Goal: Transaction & Acquisition: Purchase product/service

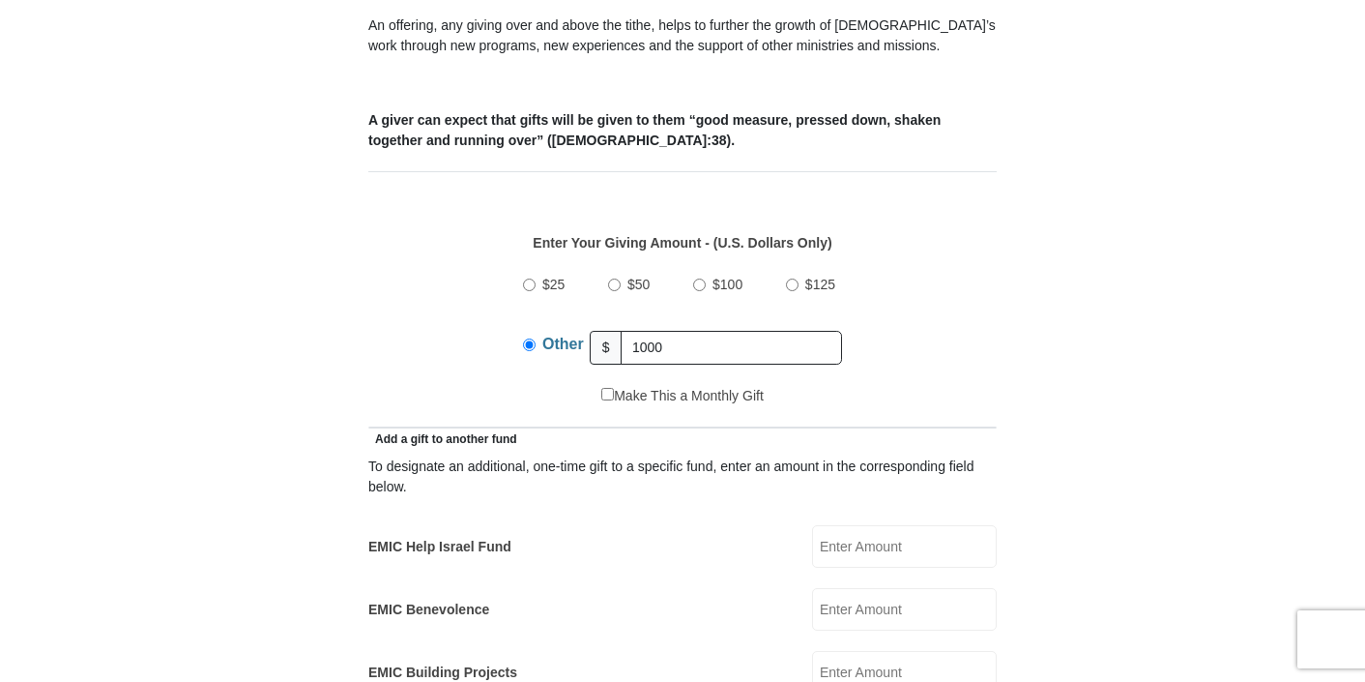
click at [818, 386] on div "Make This a Monthly Gift" at bounding box center [683, 406] width 608 height 41
click at [662, 331] on input "1000" at bounding box center [731, 348] width 221 height 34
click at [915, 351] on div "$25 $50 $100 $125 Other $ 1000" at bounding box center [683, 323] width 608 height 126
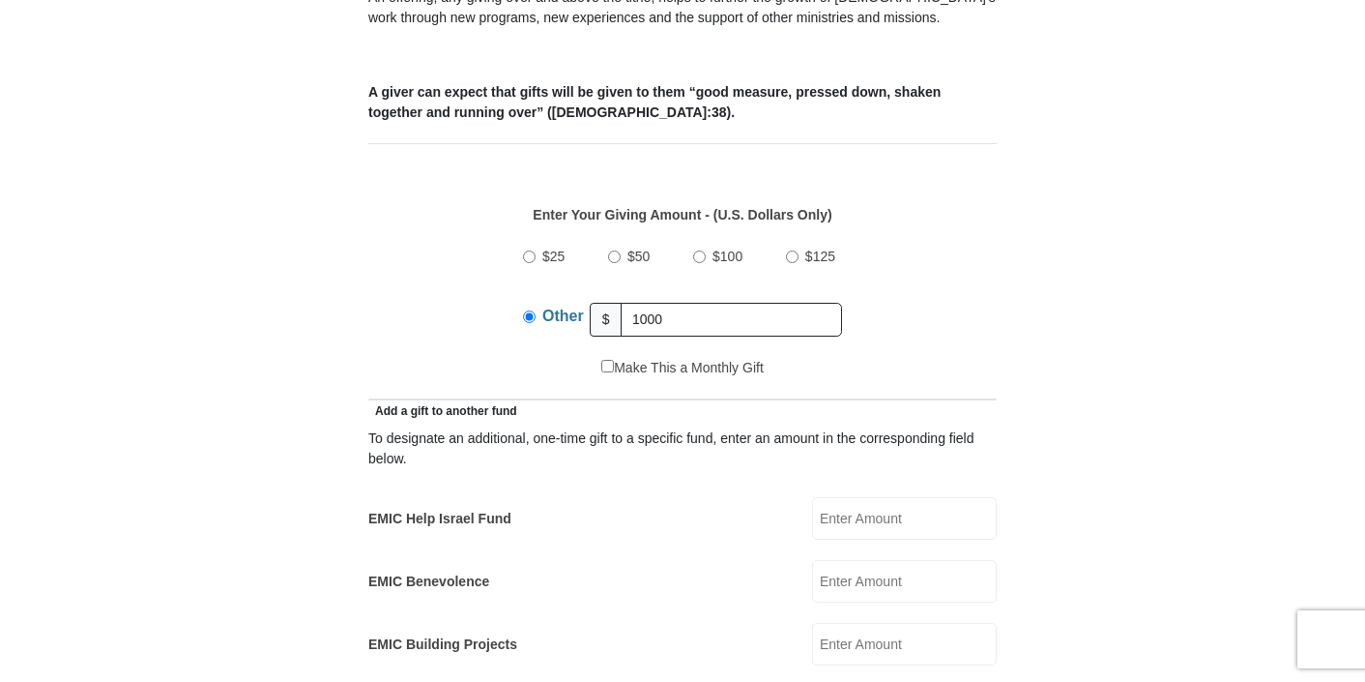
scroll to position [766, 0]
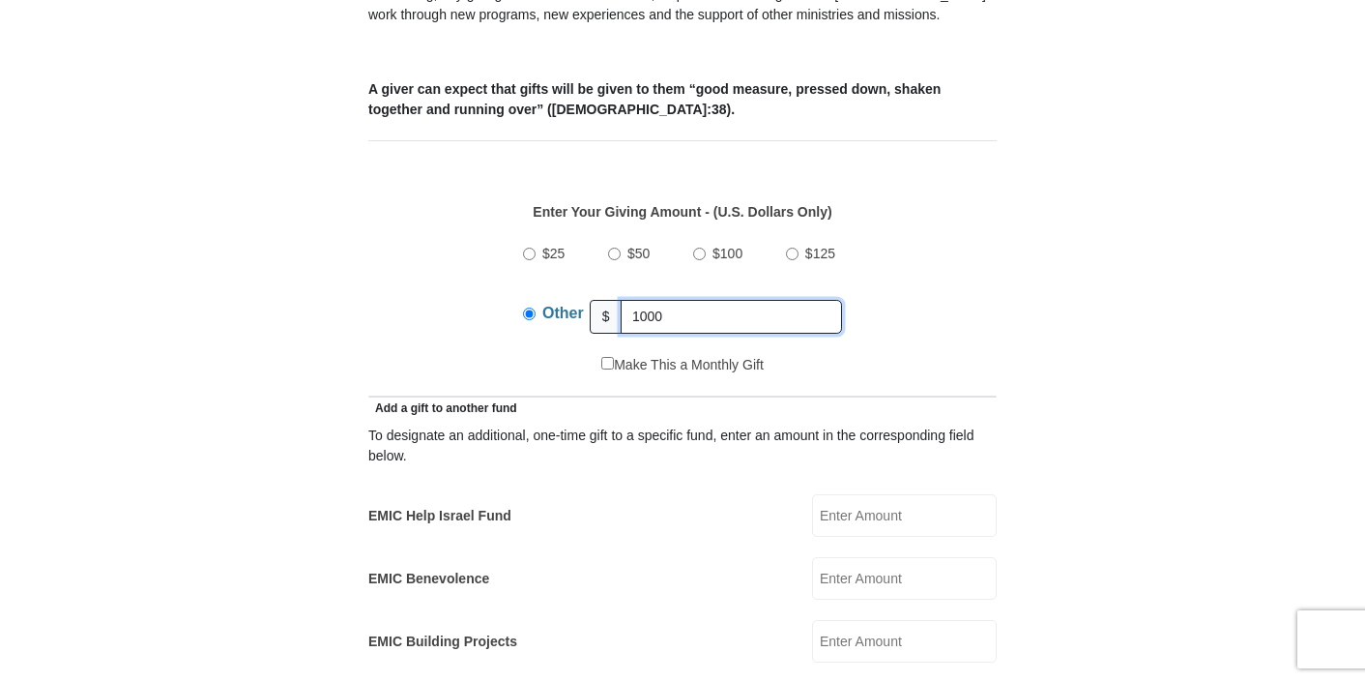
click at [745, 300] on input "1000" at bounding box center [731, 317] width 221 height 34
type input "1000.00"
drag, startPoint x: 696, startPoint y: 292, endPoint x: 595, endPoint y: 292, distance: 101.5
click at [595, 292] on div "Other $ 1000.00" at bounding box center [682, 316] width 319 height 48
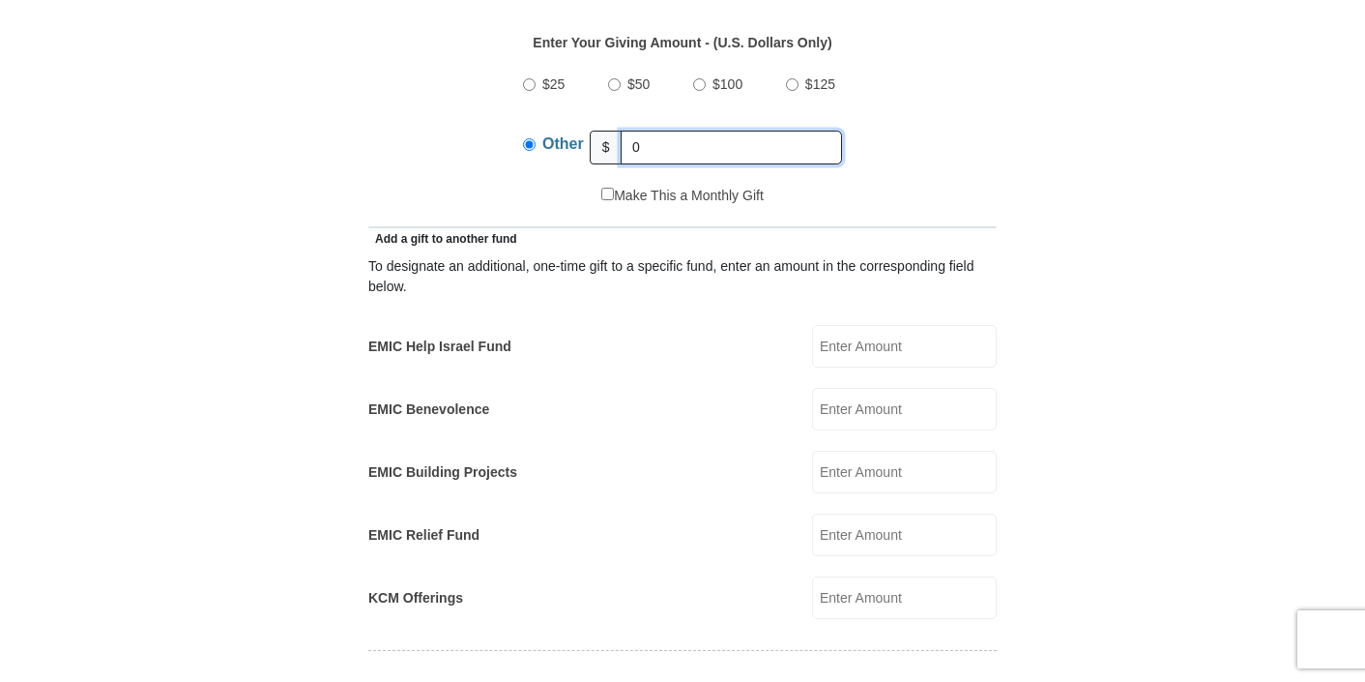
scroll to position [940, 0]
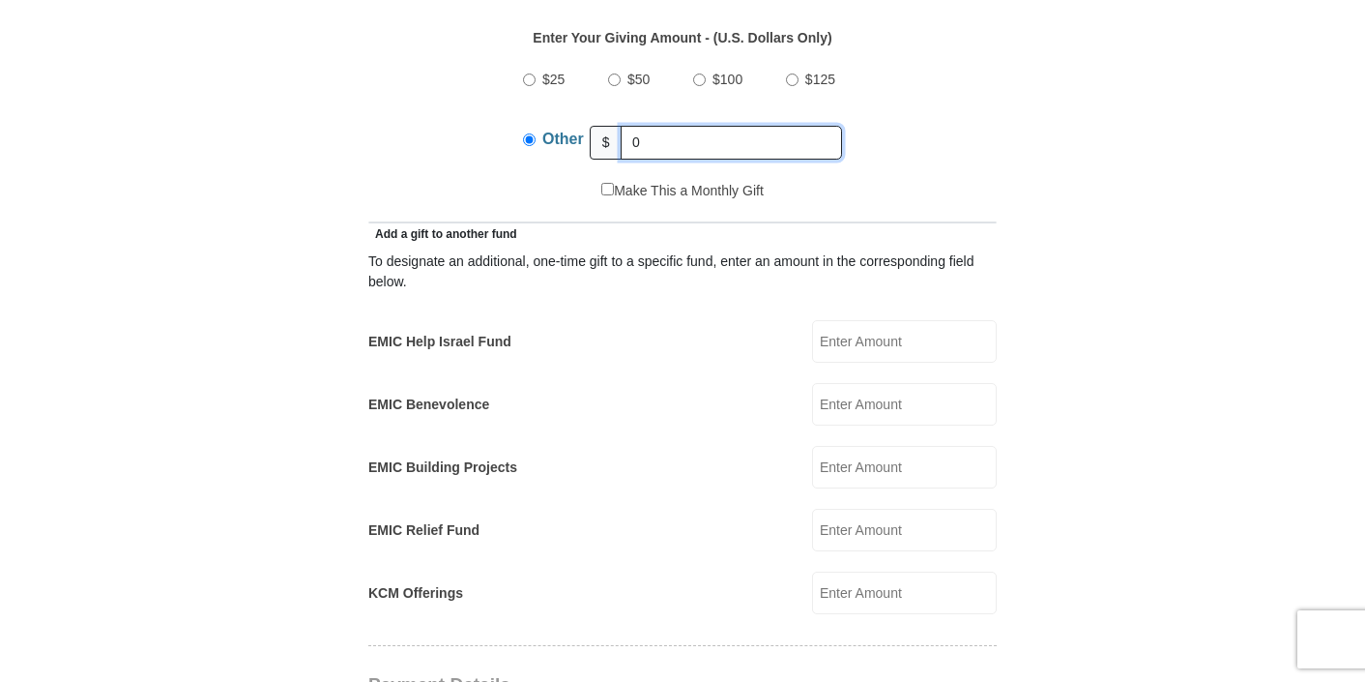
type input "0"
click at [846, 323] on input "EMIC Help Israel Fund" at bounding box center [904, 341] width 185 height 43
type input "1000.00"
click at [1023, 350] on form "[GEOGRAPHIC_DATA][DEMOGRAPHIC_DATA] Online Giving Because of gifts like yours, …" at bounding box center [683, 567] width 1102 height 2861
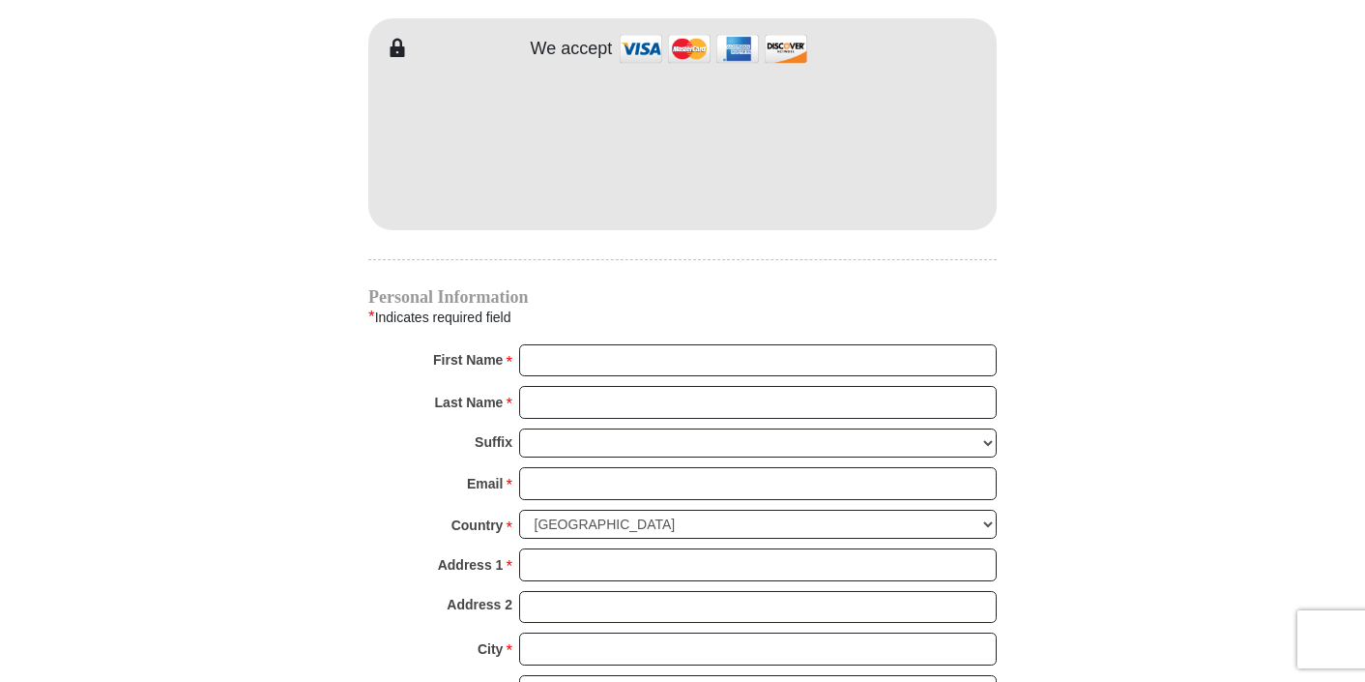
scroll to position [1725, 0]
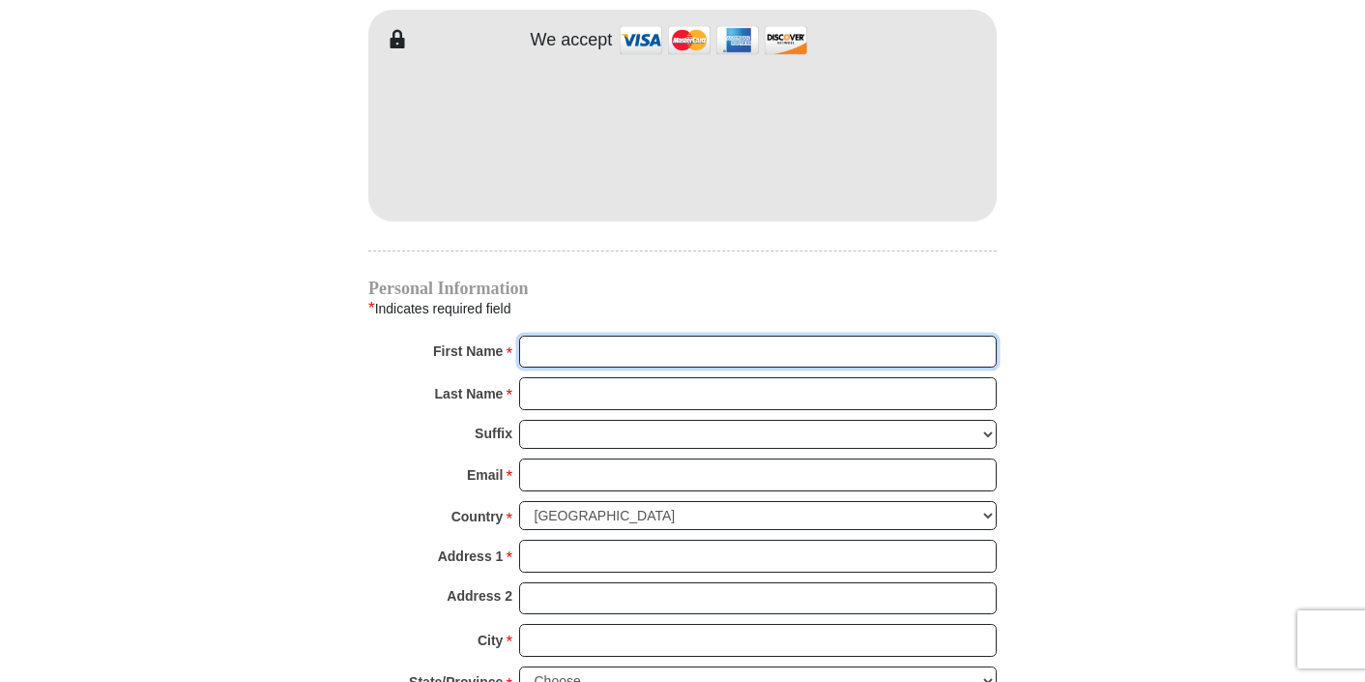
click at [802, 341] on input "First Name *" at bounding box center [758, 352] width 478 height 33
type input "L"
type input "Tabernacle of Hope"
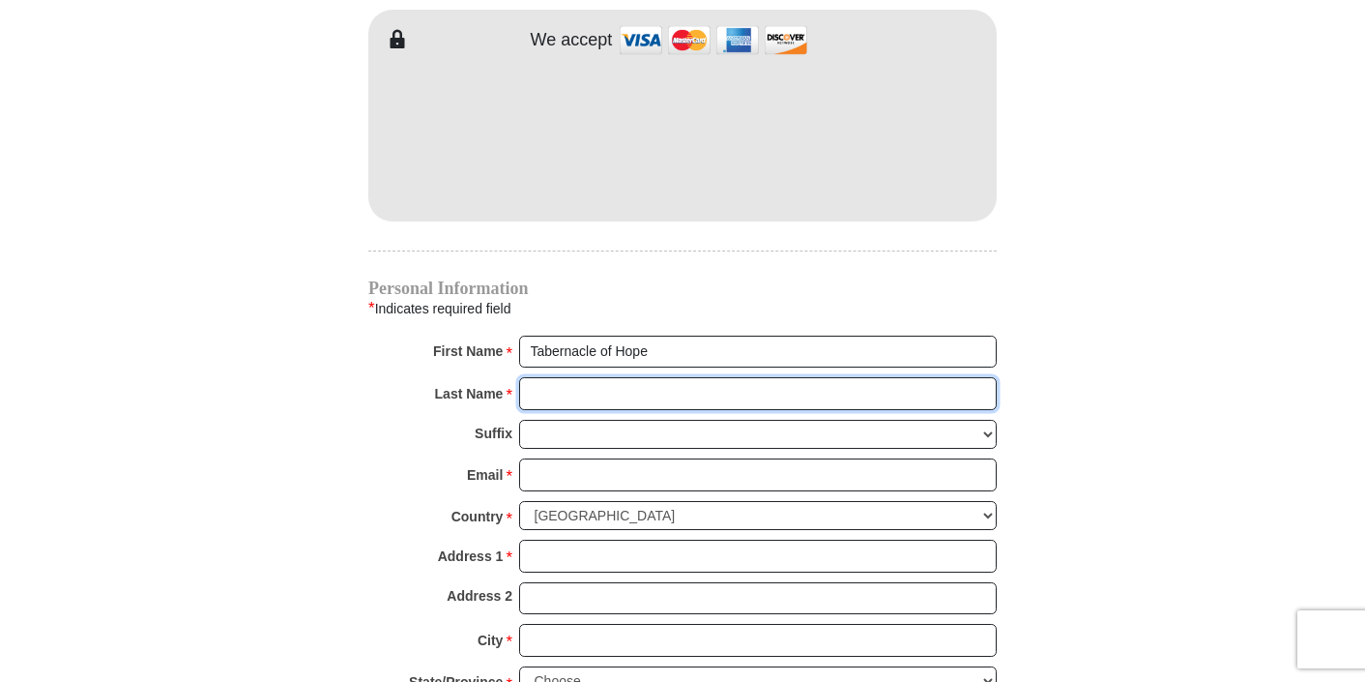
click at [734, 377] on input "Last Name *" at bounding box center [758, 393] width 478 height 33
type input "[DEMOGRAPHIC_DATA]"
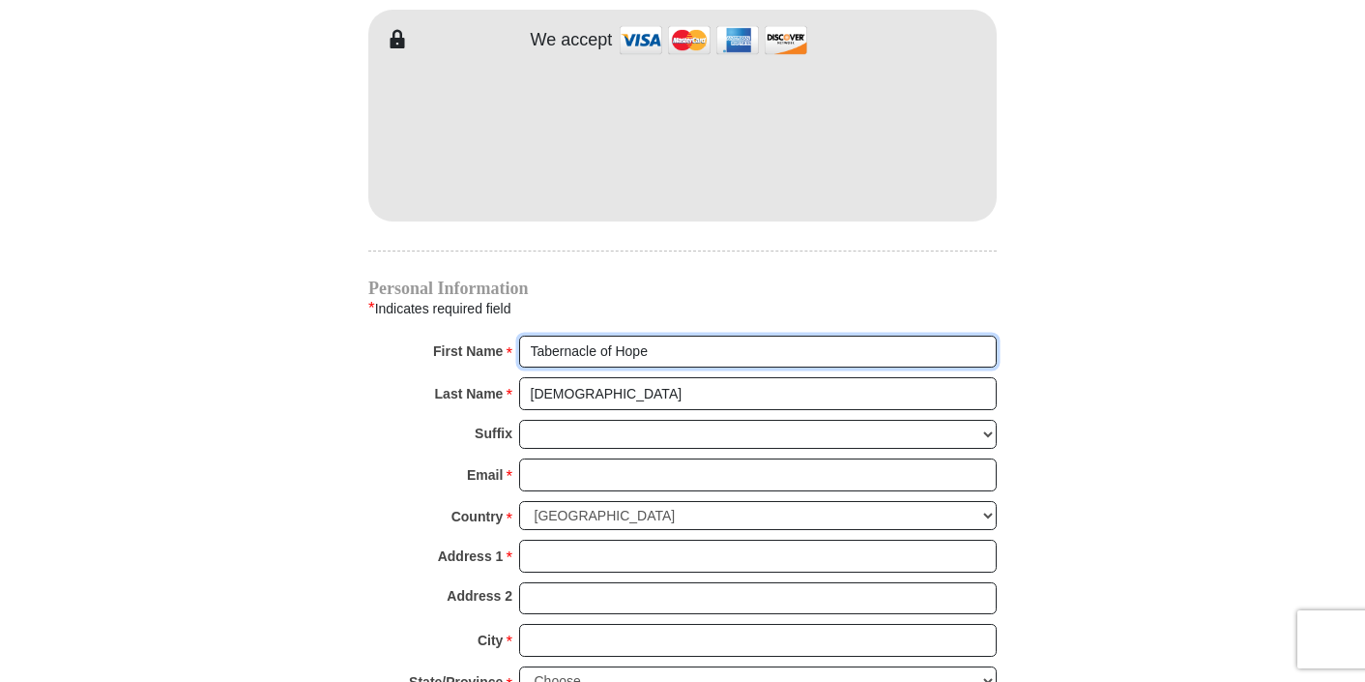
click at [785, 339] on input "Tabernacle of Hope" at bounding box center [758, 352] width 478 height 33
type input "Tabernacle of Hope"
click at [707, 428] on div "Suffix [PERSON_NAME] I II III IV V VI" at bounding box center [682, 440] width 629 height 40
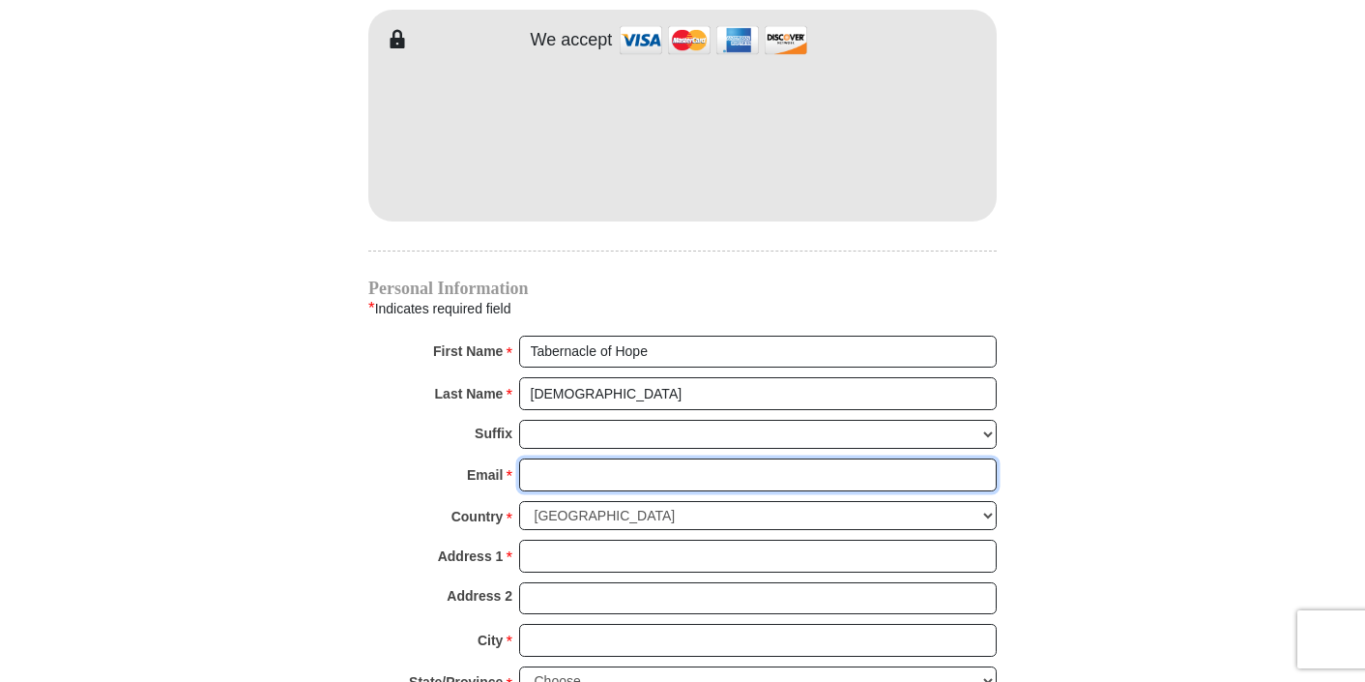
click at [694, 458] on input "Email *" at bounding box center [758, 474] width 478 height 33
type input "[EMAIL_ADDRESS][DOMAIN_NAME]"
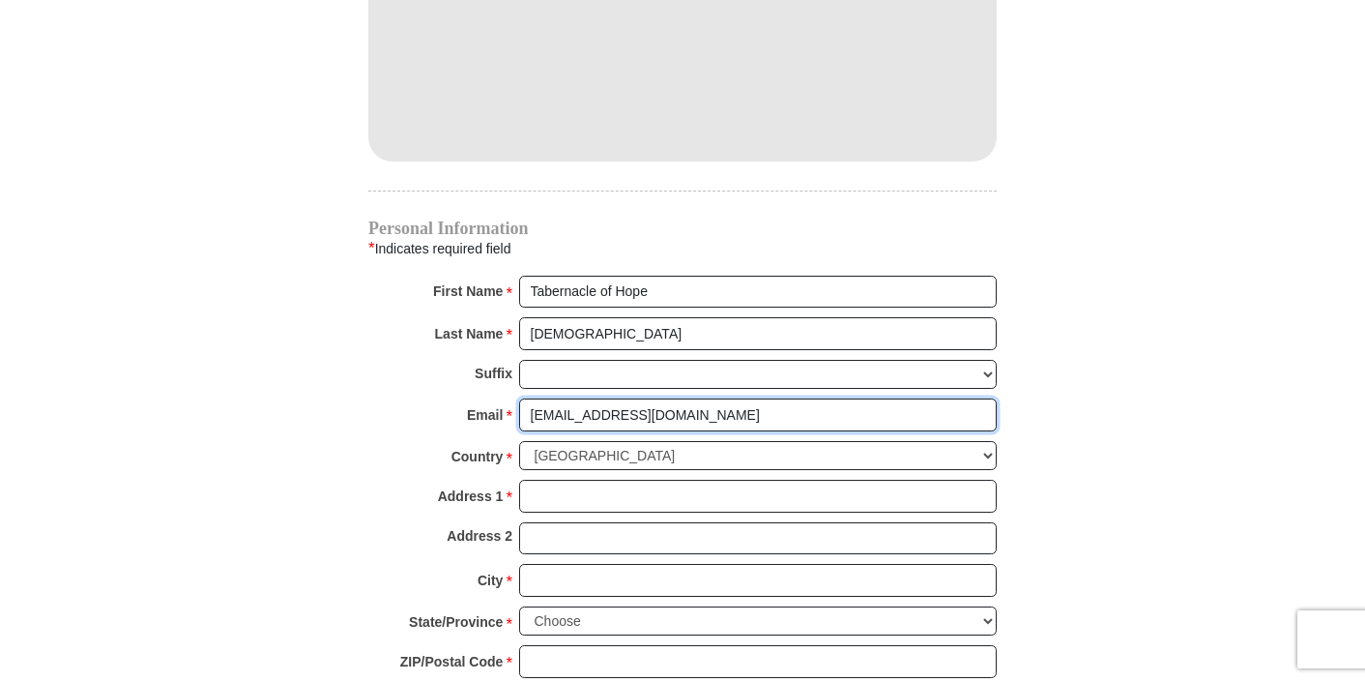
scroll to position [1803, 0]
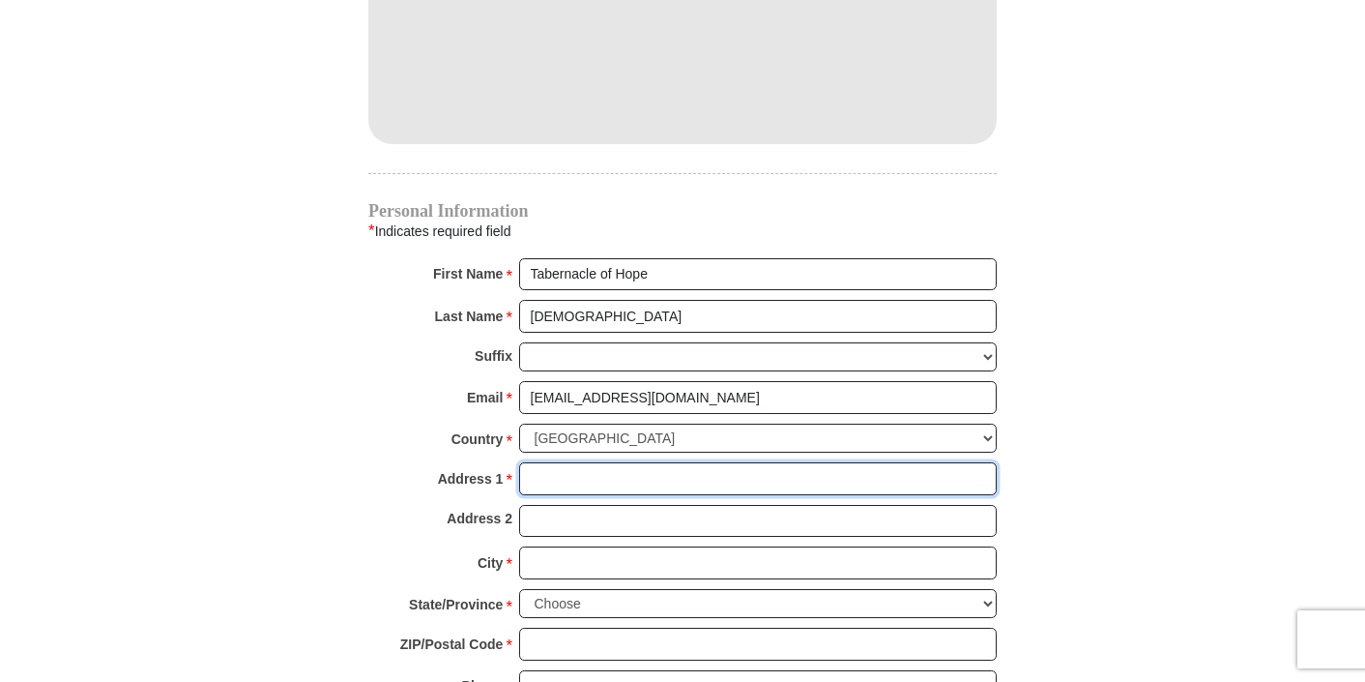
click at [675, 462] on input "Address 1 *" at bounding box center [758, 478] width 478 height 33
type input "[STREET_ADDRESS]"
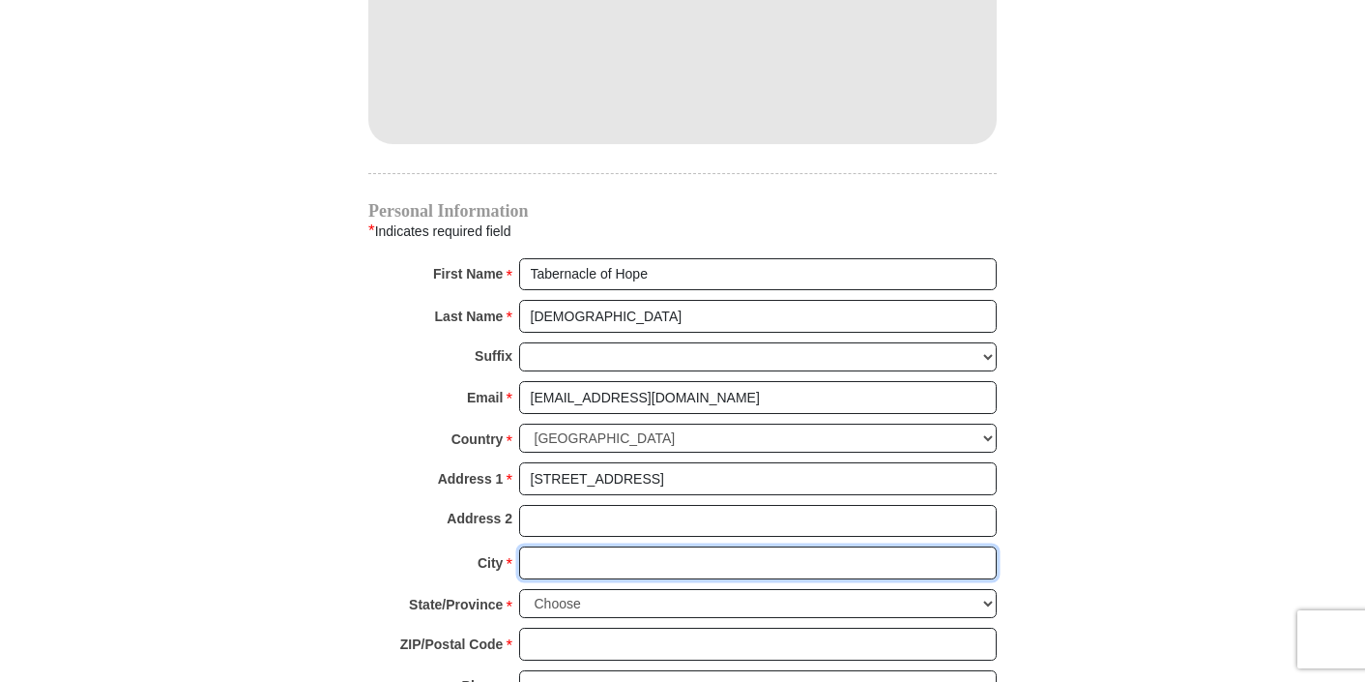
click at [586, 546] on input "City *" at bounding box center [758, 562] width 478 height 33
type input "[PERSON_NAME]"
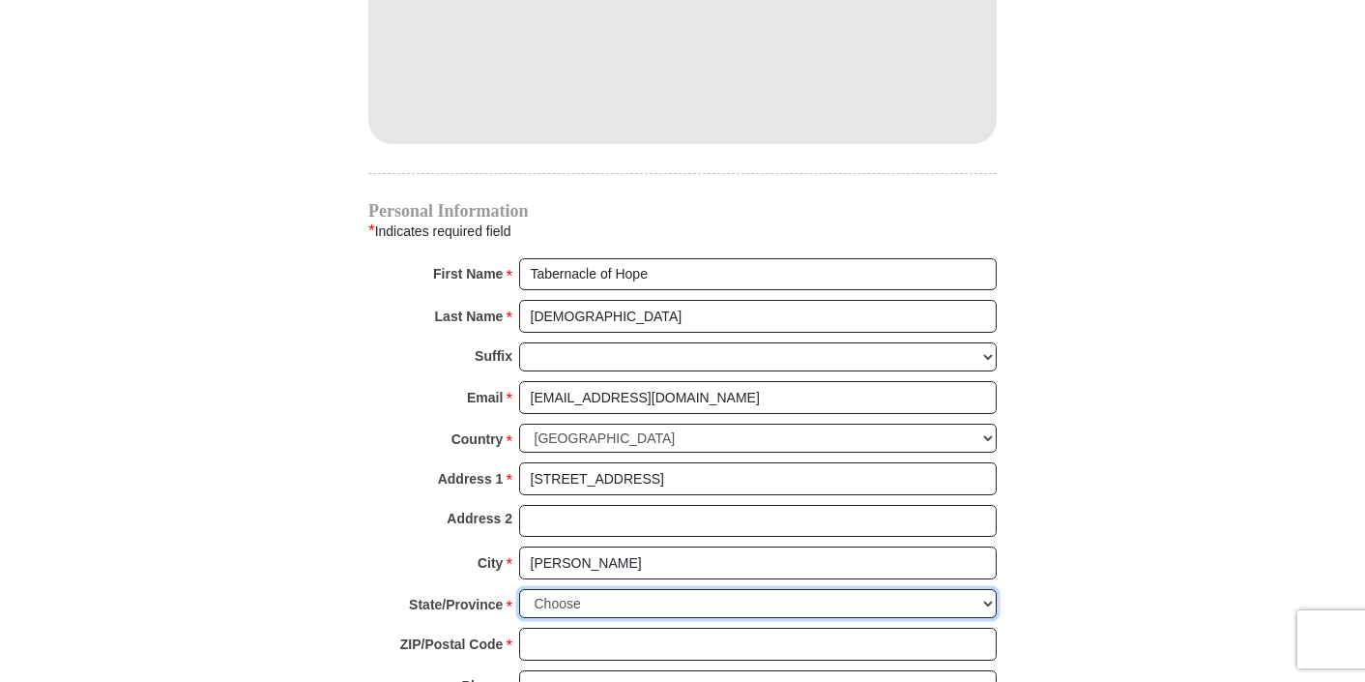
click at [559, 589] on select "Choose [US_STATE] [US_STATE] [US_STATE] [US_STATE] [US_STATE] Armed Forces Amer…" at bounding box center [758, 604] width 478 height 30
select select "MA"
click at [400, 511] on div "Address 2" at bounding box center [682, 526] width 629 height 43
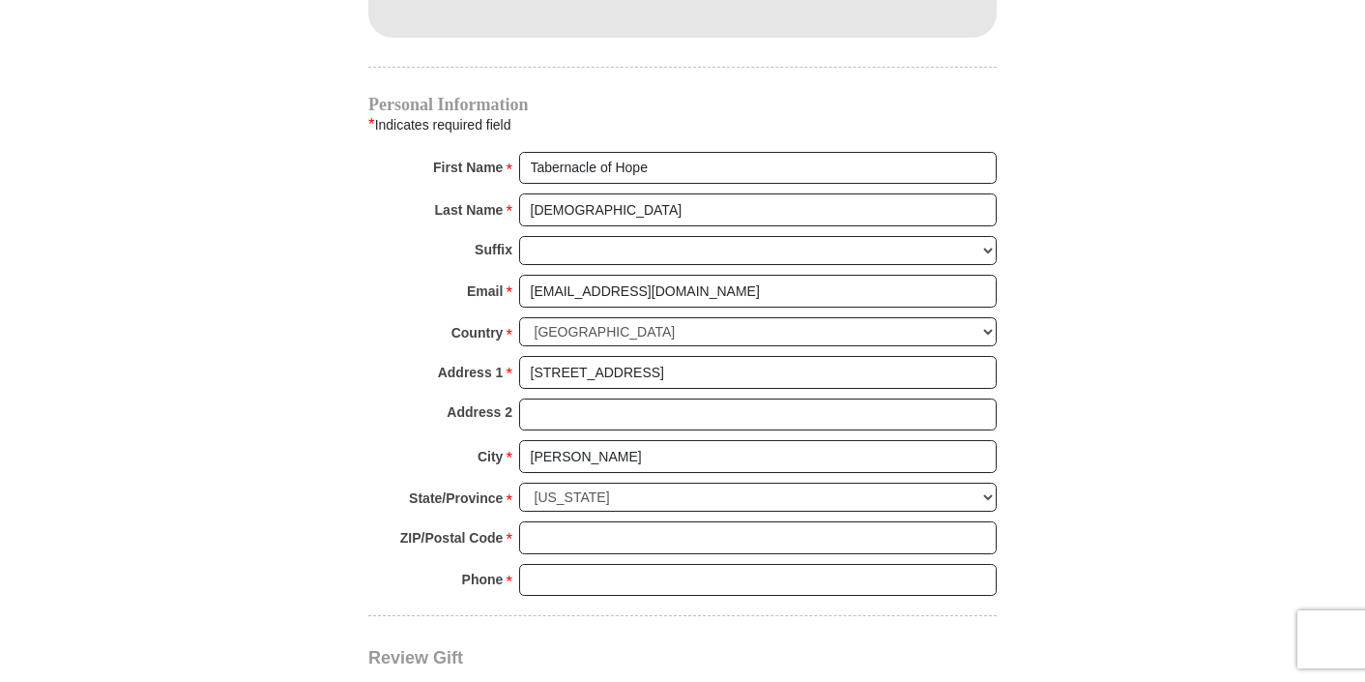
scroll to position [1939, 0]
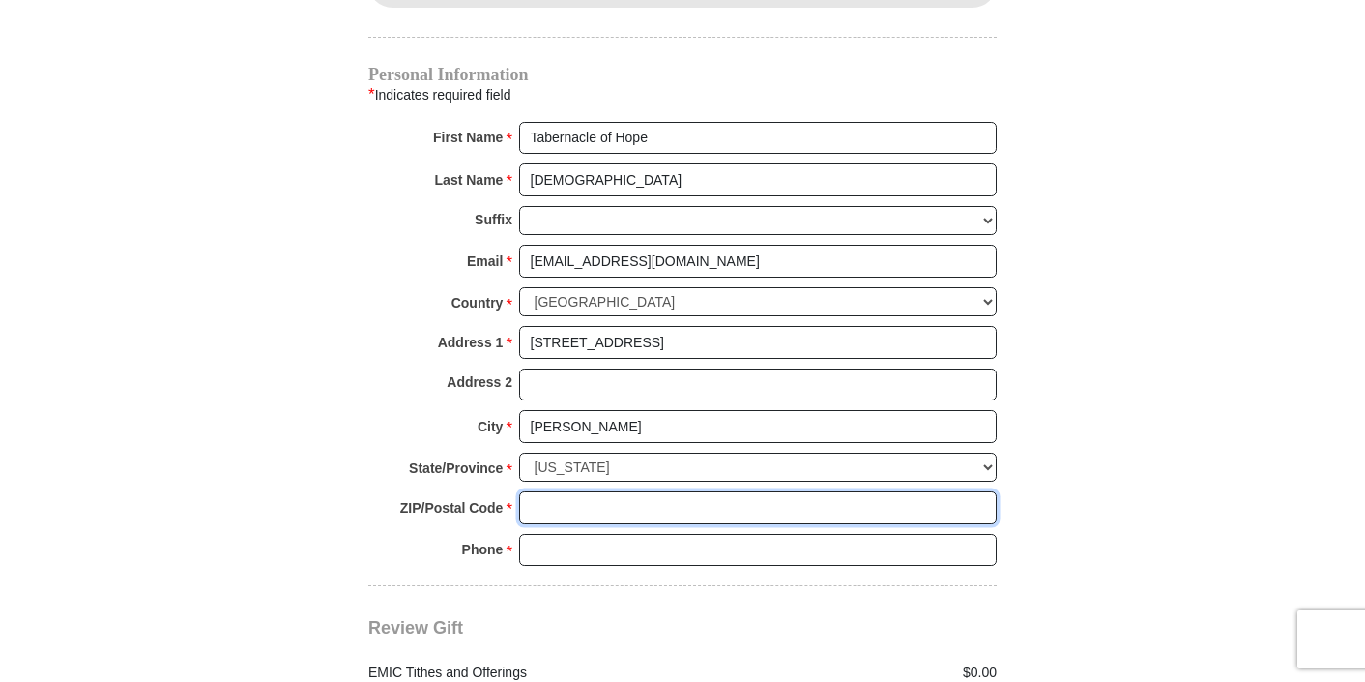
click at [559, 491] on input "ZIP/Postal Code *" at bounding box center [758, 507] width 478 height 33
type input "02330"
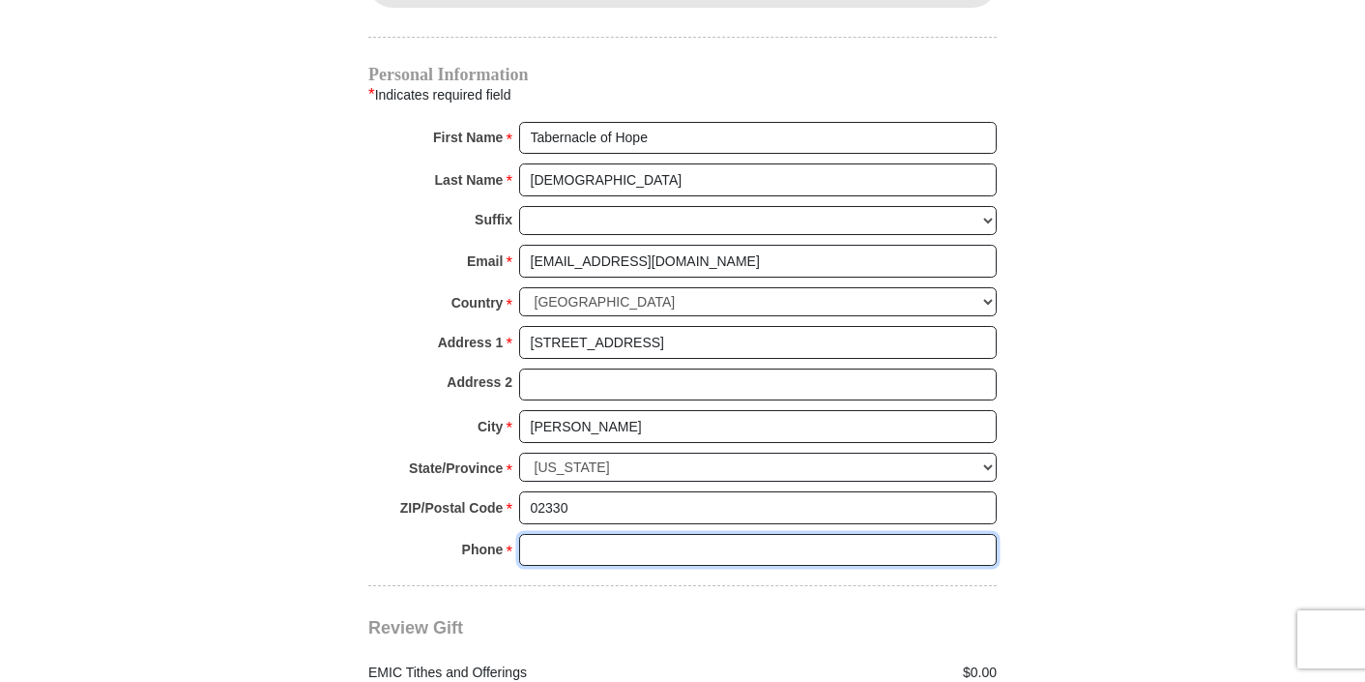
click at [557, 534] on input "Phone * *" at bounding box center [758, 550] width 478 height 33
type input "5088668523"
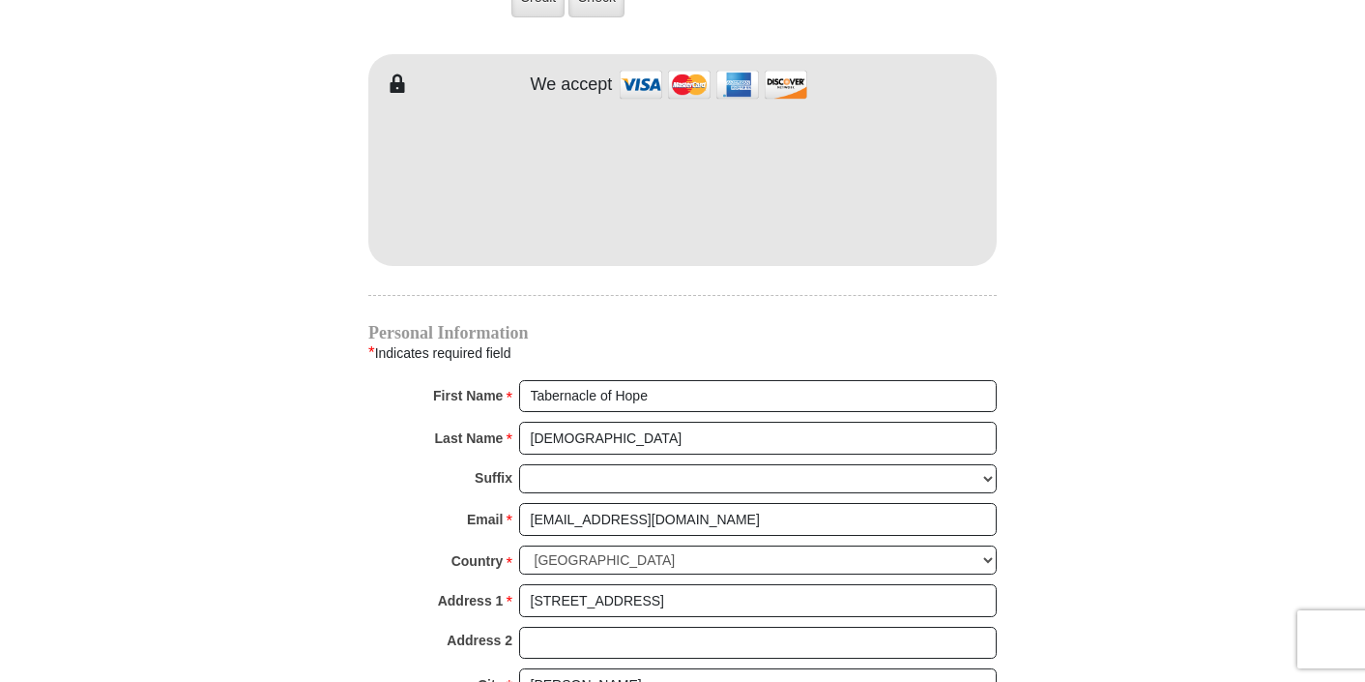
scroll to position [1749, 0]
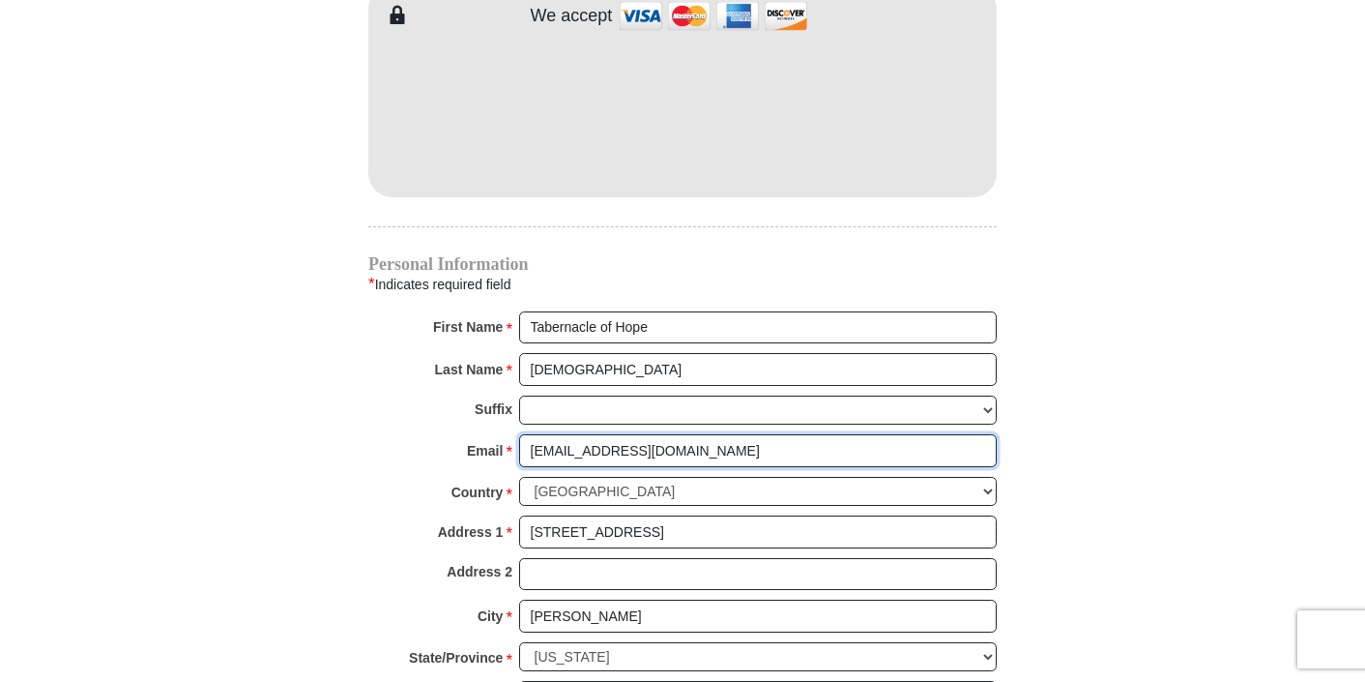
click at [696, 434] on input "[EMAIL_ADDRESS][DOMAIN_NAME]" at bounding box center [758, 450] width 478 height 33
type input "[EMAIL_ADDRESS][DOMAIN_NAME]"
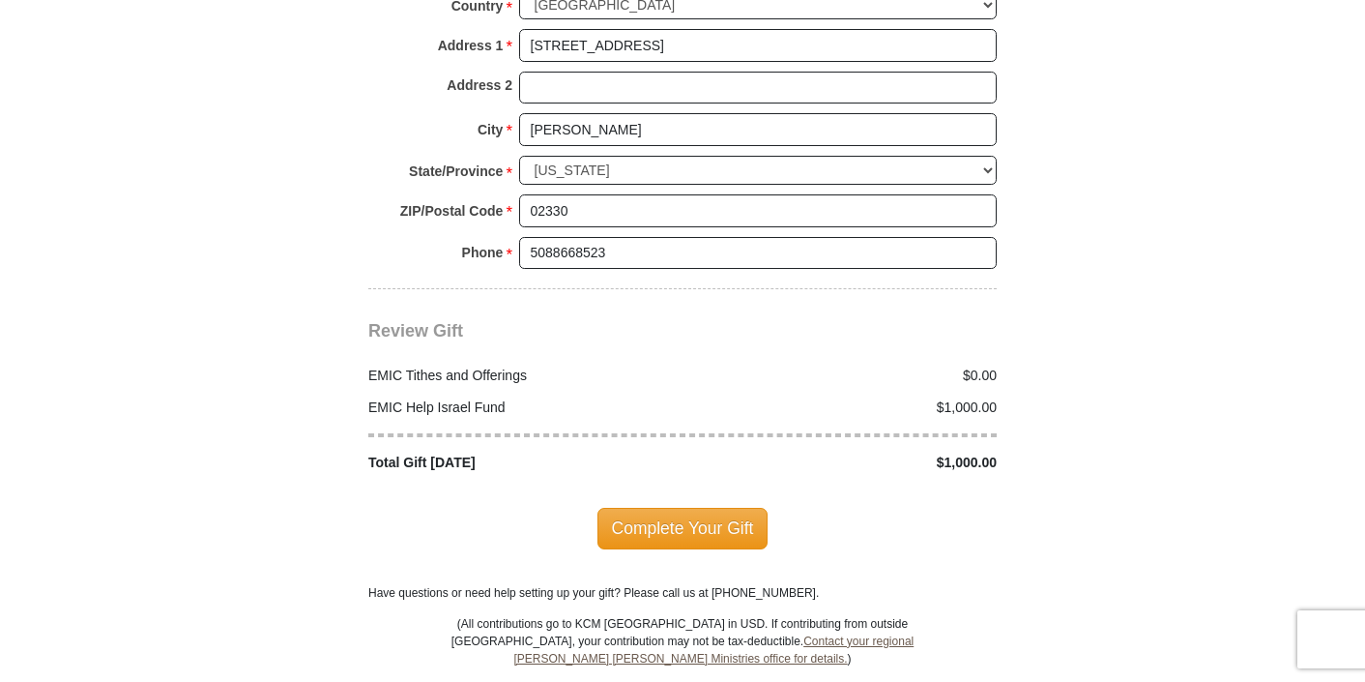
scroll to position [2252, 0]
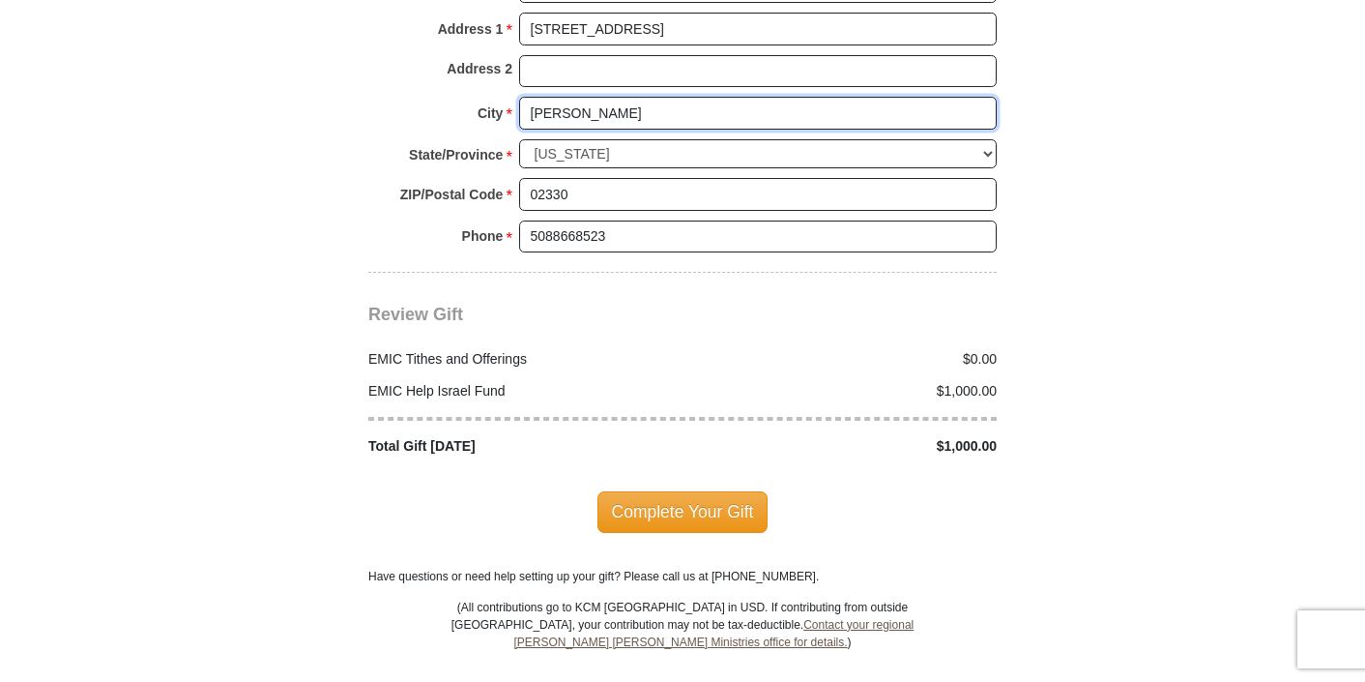
drag, startPoint x: 577, startPoint y: 93, endPoint x: 487, endPoint y: 89, distance: 90.0
click at [487, 97] on div "City * [PERSON_NAME] Please enter City" at bounding box center [682, 118] width 629 height 43
type input "[PERSON_NAME]"
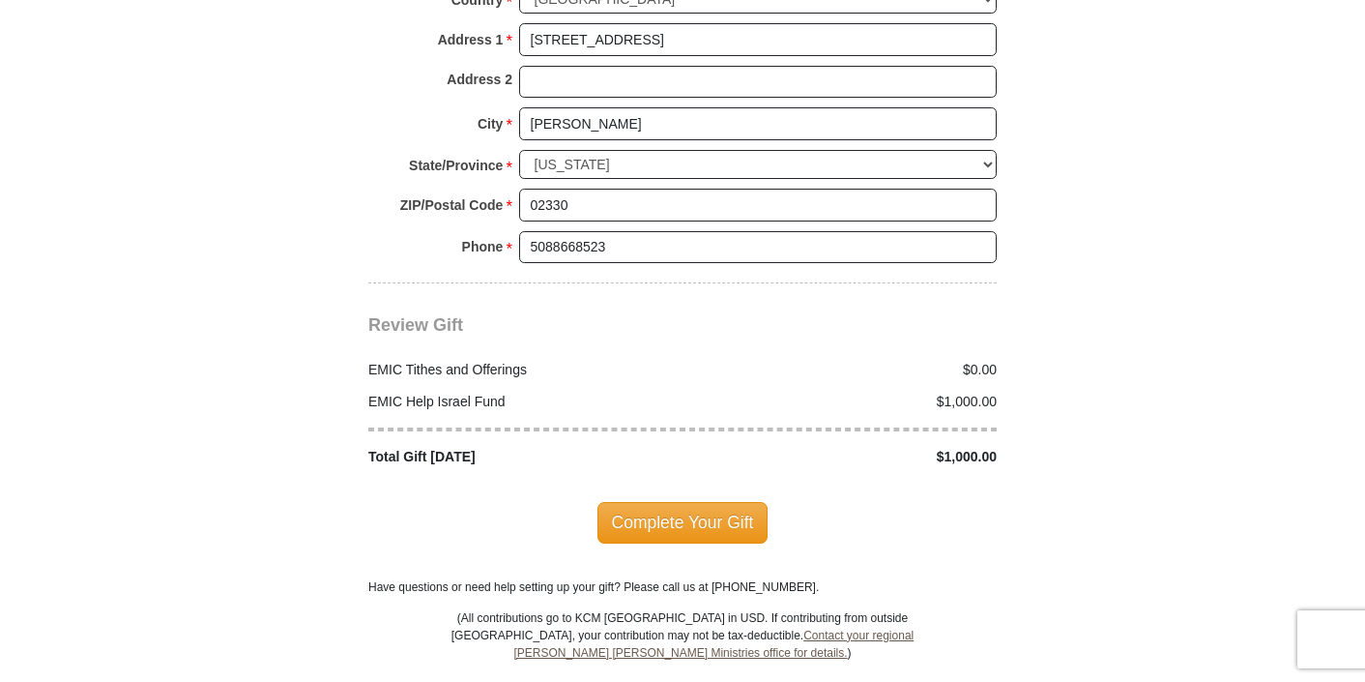
scroll to position [2215, 0]
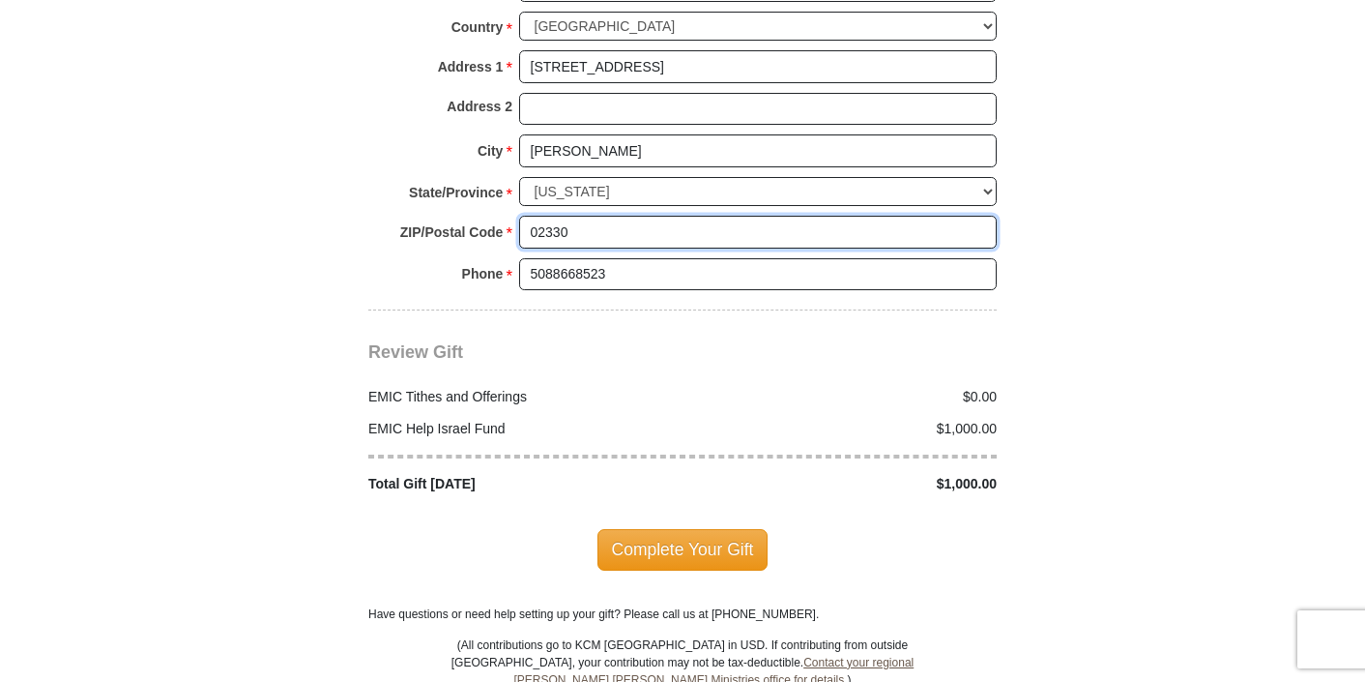
click at [575, 216] on input "02330" at bounding box center [758, 232] width 478 height 33
click at [631, 316] on div "Review Gift Your monthly donation will start on the first occurrence on your se…" at bounding box center [682, 402] width 629 height 184
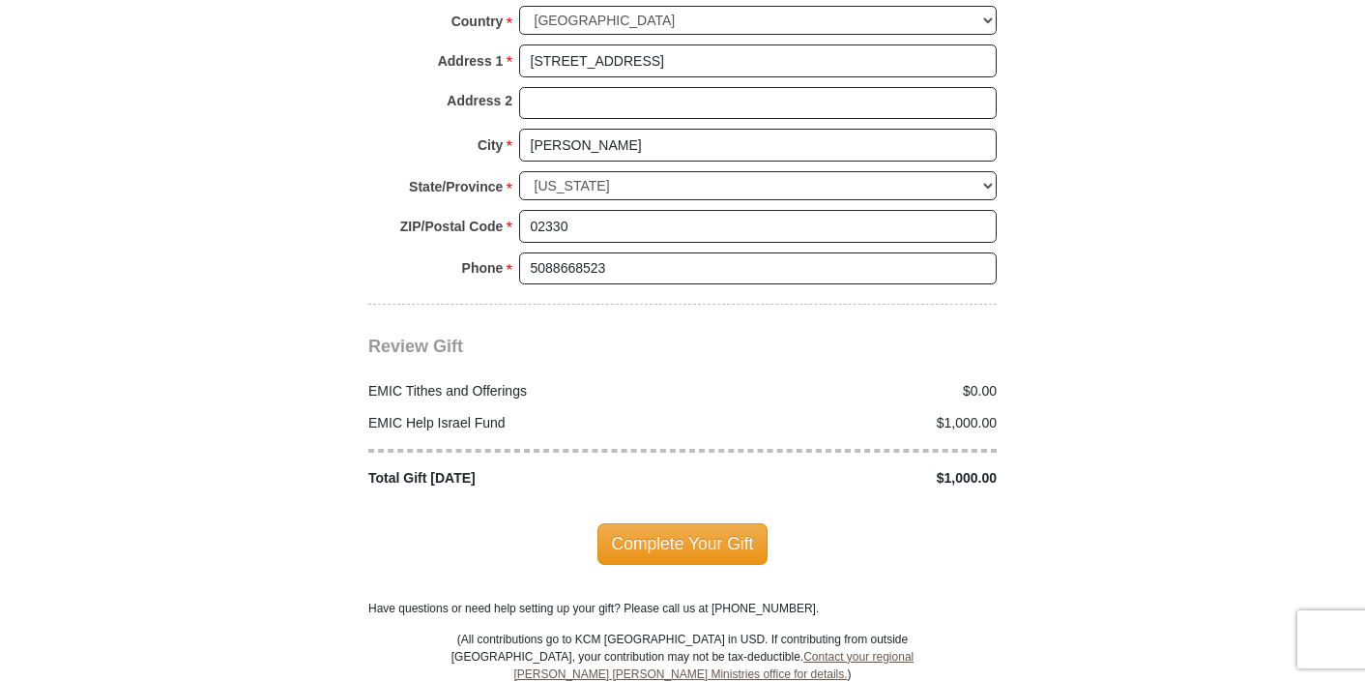
scroll to position [2252, 0]
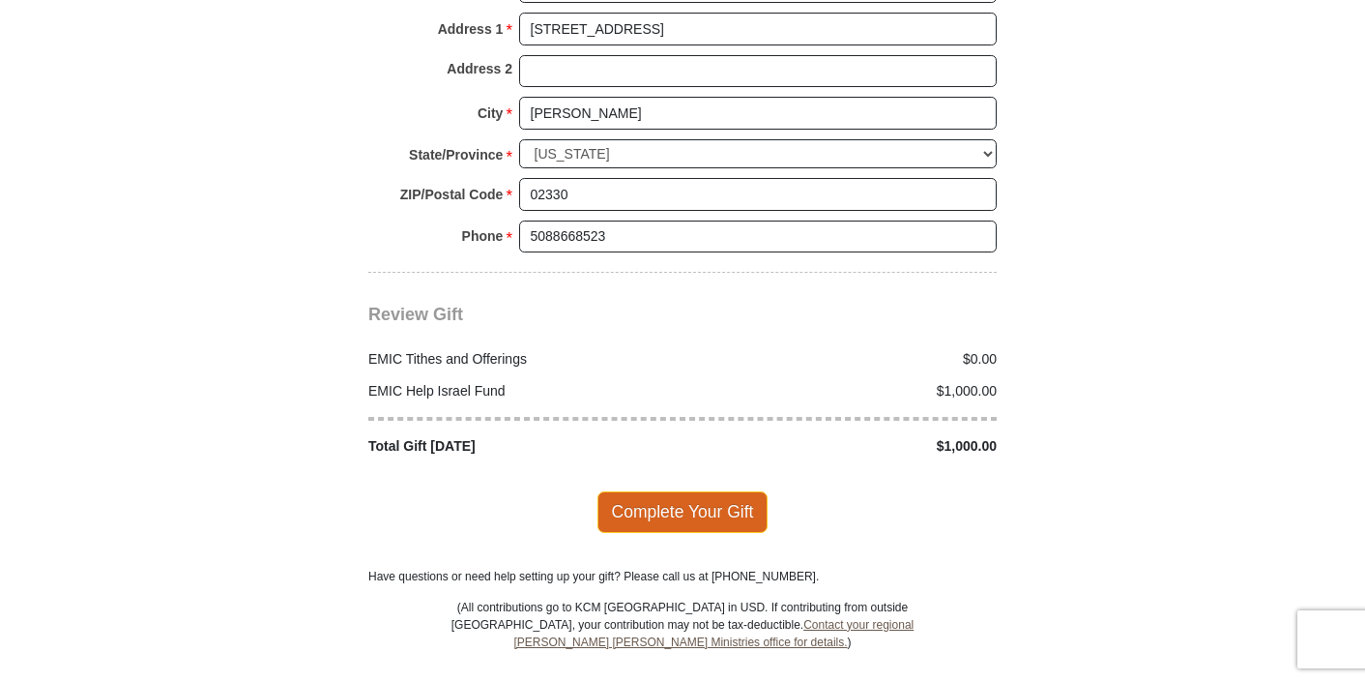
click at [656, 491] on span "Complete Your Gift" at bounding box center [683, 511] width 171 height 41
